Goal: Task Accomplishment & Management: Complete application form

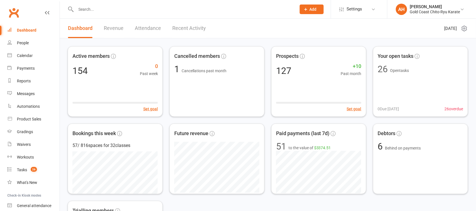
click at [97, 9] on input "text" at bounding box center [183, 9] width 218 height 8
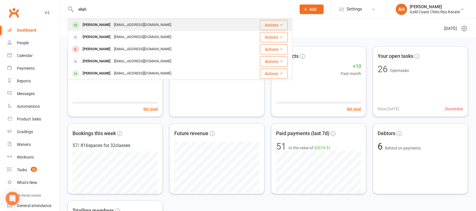
type input "eliah"
click at [94, 27] on div "[PERSON_NAME]" at bounding box center [96, 25] width 31 height 8
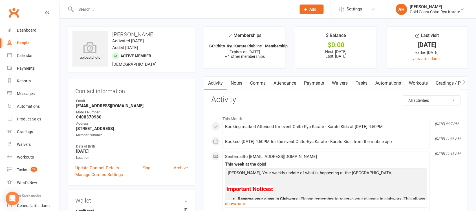
click at [321, 82] on link "Payments" at bounding box center [314, 83] width 28 height 13
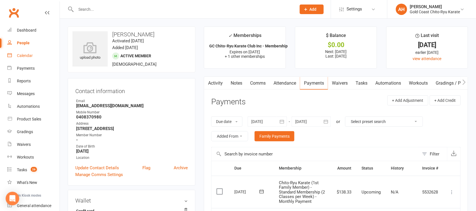
click at [22, 55] on div "Calendar" at bounding box center [25, 55] width 16 height 5
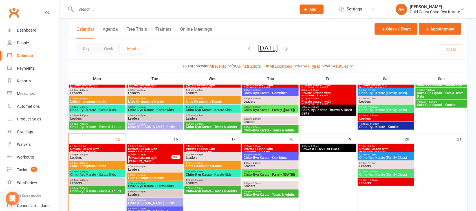
scroll to position [133, 0]
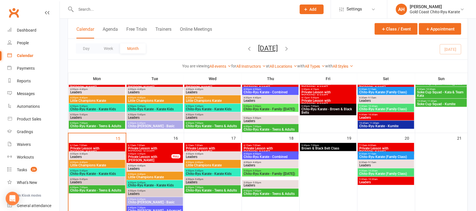
click at [388, 156] on span "Chito-Ryu Karate (Family Class)" at bounding box center [386, 156] width 54 height 3
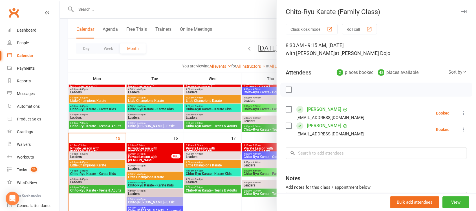
click at [461, 13] on icon "button" at bounding box center [464, 11] width 6 height 3
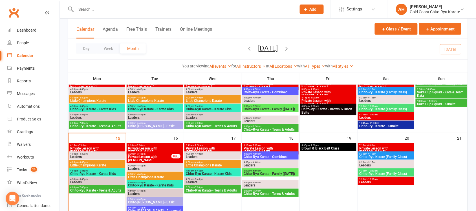
click at [391, 175] on span "Chito-Ryu Karate (Family Class)" at bounding box center [386, 173] width 54 height 3
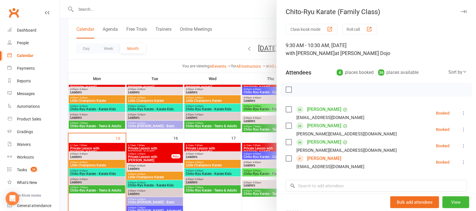
click at [326, 160] on link "[PERSON_NAME]" at bounding box center [325, 158] width 34 height 9
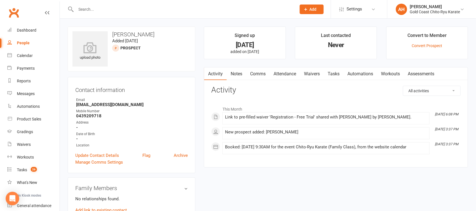
click at [316, 74] on link "Waivers" at bounding box center [312, 73] width 24 height 13
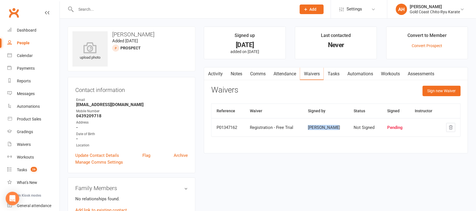
drag, startPoint x: 312, startPoint y: 127, endPoint x: 340, endPoint y: 126, distance: 27.9
click at [340, 126] on div "[PERSON_NAME]" at bounding box center [326, 127] width 36 height 5
click at [74, 105] on div "Contact information Owner Email [EMAIL_ADDRESS][DOMAIN_NAME] Mobile Number [PHO…" at bounding box center [132, 125] width 128 height 96
drag, startPoint x: 76, startPoint y: 105, endPoint x: 129, endPoint y: 102, distance: 52.9
click at [129, 102] on li "Email [EMAIL_ADDRESS][DOMAIN_NAME]" at bounding box center [131, 102] width 113 height 10
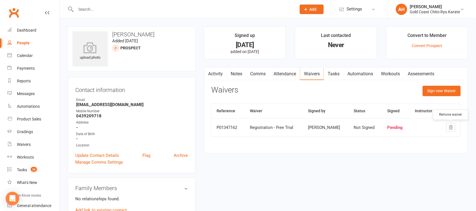
click at [453, 129] on icon "button" at bounding box center [451, 127] width 5 height 5
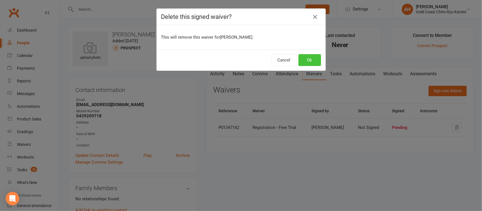
click at [309, 64] on button "Ok" at bounding box center [309, 60] width 23 height 12
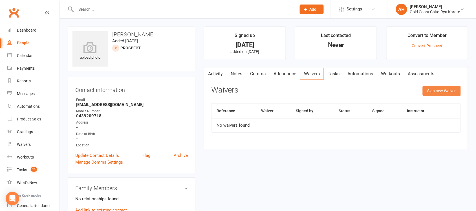
click at [441, 94] on button "Sign new Waiver" at bounding box center [442, 91] width 38 height 10
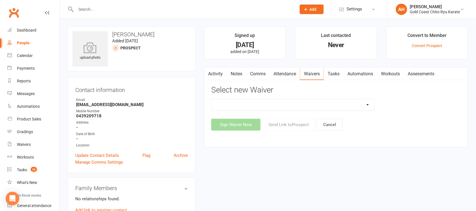
click at [369, 104] on select "8 Week Trial Intro Package Intro Special (2 Weeks + Free Gi) Membership Sign-Up…" at bounding box center [293, 104] width 163 height 11
click at [440, 111] on div "8 Week Trial Intro Package Intro Special (2 Weeks + Free Gi) Membership Sign-Up…" at bounding box center [336, 115] width 250 height 32
click at [367, 105] on select "8 Week Trial Intro Package Intro Special (2 Weeks + Free Gi) Membership Sign-Up…" at bounding box center [293, 104] width 163 height 11
select select "9743"
click at [212, 99] on select "8 Week Trial Intro Package Intro Special (2 Weeks + Free Gi) Membership Sign-Up…" at bounding box center [293, 104] width 163 height 11
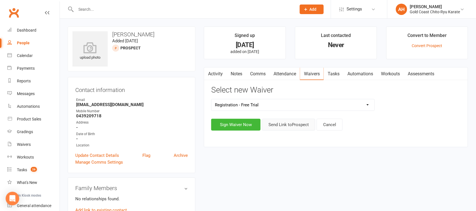
click at [294, 123] on button "Send Link to [GEOGRAPHIC_DATA]" at bounding box center [288, 125] width 53 height 12
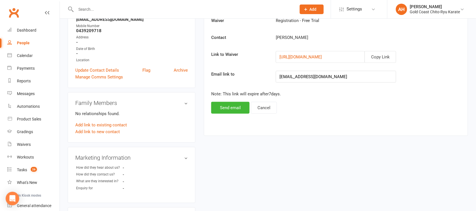
scroll to position [106, 0]
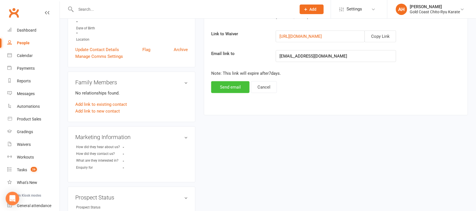
click at [239, 85] on button "Send email" at bounding box center [230, 87] width 38 height 12
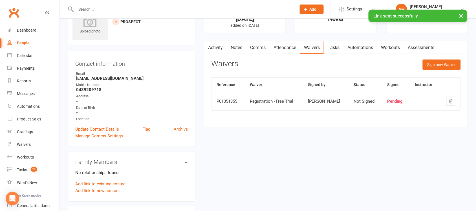
scroll to position [0, 0]
